Goal: Task Accomplishment & Management: Use online tool/utility

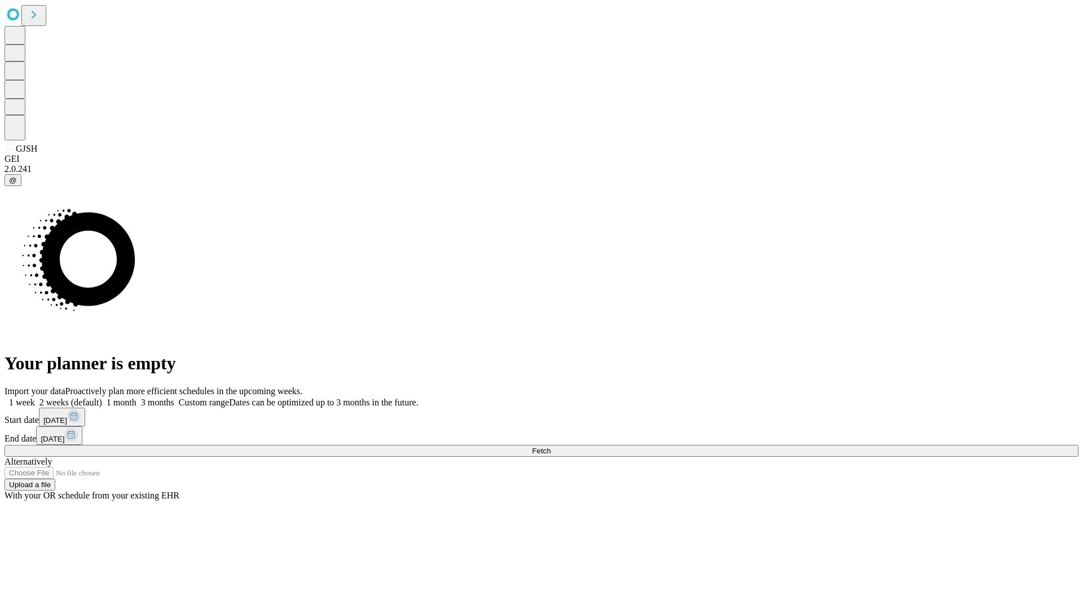
click at [551, 447] on span "Fetch" at bounding box center [541, 451] width 19 height 8
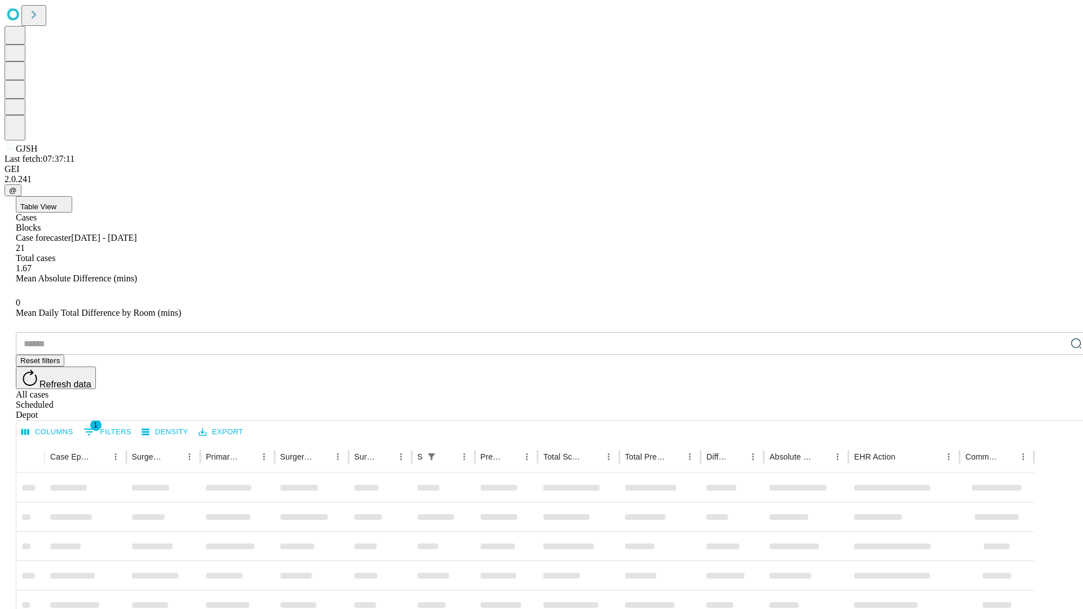
click at [1054, 410] on div "Depot" at bounding box center [553, 415] width 1074 height 10
